Goal: Information Seeking & Learning: Learn about a topic

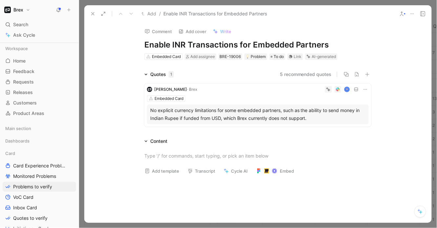
scroll to position [198, 0]
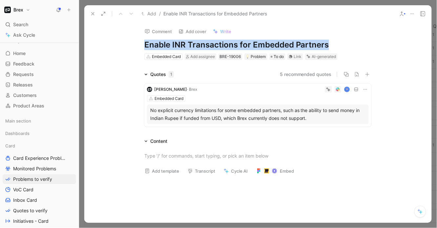
drag, startPoint x: 145, startPoint y: 42, endPoint x: 323, endPoint y: 41, distance: 178.8
click at [323, 41] on h1 "Enable INR Transactions for Embedded Partners" at bounding box center [257, 45] width 227 height 10
click at [297, 72] on button "5 recommended quotes" at bounding box center [306, 75] width 52 height 8
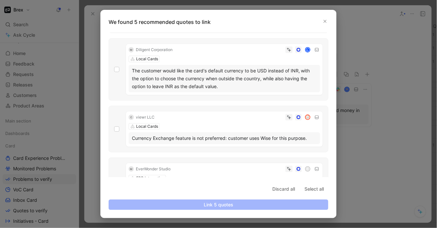
scroll to position [124, 0]
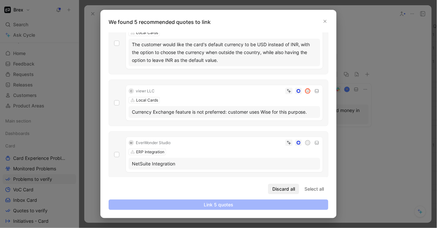
click at [286, 190] on span "Discard all" at bounding box center [283, 189] width 23 height 8
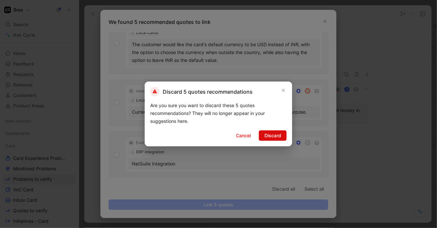
click at [266, 139] on span "Discard" at bounding box center [272, 136] width 17 height 8
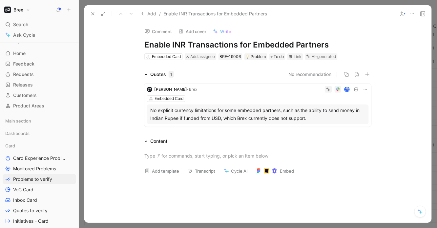
click at [326, 57] on div "AI-generated" at bounding box center [324, 56] width 24 height 7
click at [308, 57] on icon at bounding box center [309, 57] width 3 height 3
click at [333, 56] on div "AI-generated" at bounding box center [324, 56] width 24 height 7
click at [309, 56] on icon at bounding box center [308, 56] width 4 height 4
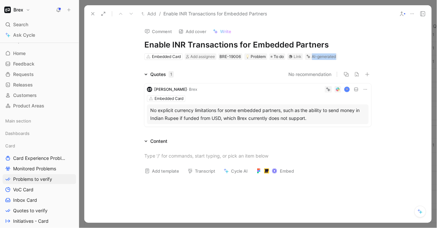
click at [309, 56] on icon at bounding box center [308, 56] width 4 height 4
click at [319, 26] on div "Comment Add cover Write" at bounding box center [257, 29] width 230 height 13
click at [332, 48] on button "Discard" at bounding box center [332, 46] width 25 height 9
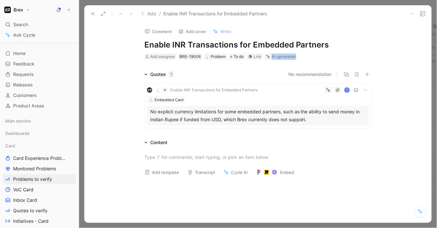
click at [90, 12] on icon at bounding box center [92, 13] width 5 height 5
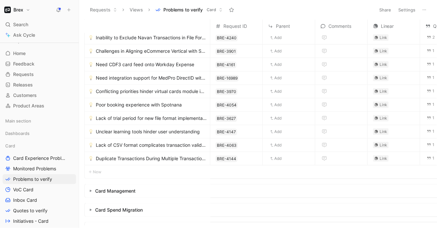
scroll to position [100, 0]
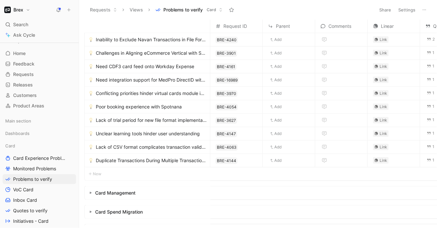
click at [149, 159] on span "Duplicate Transactions During Multiple Transaction Testing" at bounding box center [152, 161] width 112 height 8
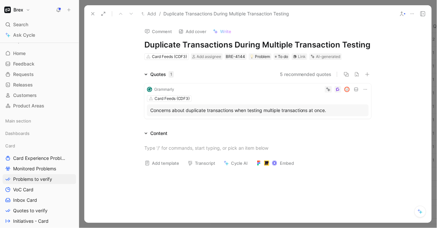
click at [210, 112] on div "Concerns about duplicate transactions when testing multiple transactions at onc…" at bounding box center [257, 111] width 215 height 8
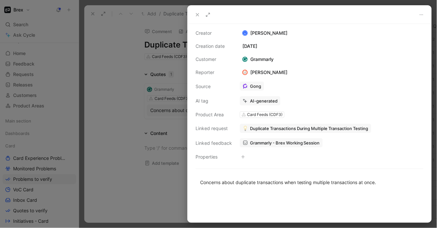
scroll to position [12, 0]
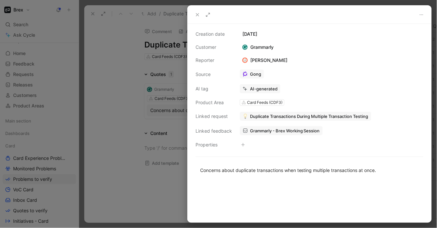
click at [192, 13] on div at bounding box center [310, 15] width 244 height 18
click at [197, 13] on icon at bounding box center [197, 14] width 5 height 5
